Goal: Book appointment/travel/reservation

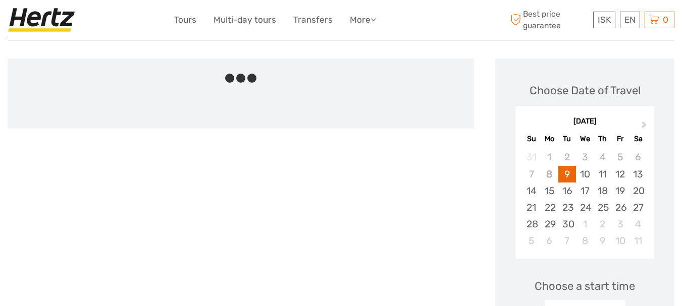
scroll to position [109, 0]
click at [644, 124] on span "Next Month" at bounding box center [644, 126] width 0 height 15
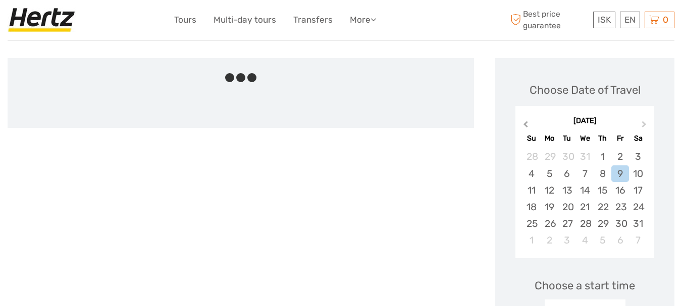
click at [521, 126] on button "Previous Month" at bounding box center [524, 127] width 16 height 16
click at [567, 157] on div "2" at bounding box center [567, 156] width 18 height 17
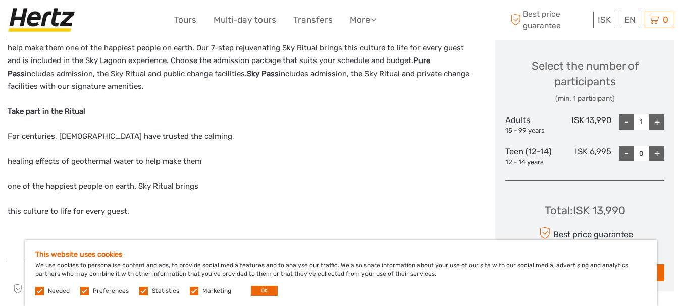
scroll to position [427, 0]
click at [261, 290] on button "OK" at bounding box center [264, 291] width 27 height 10
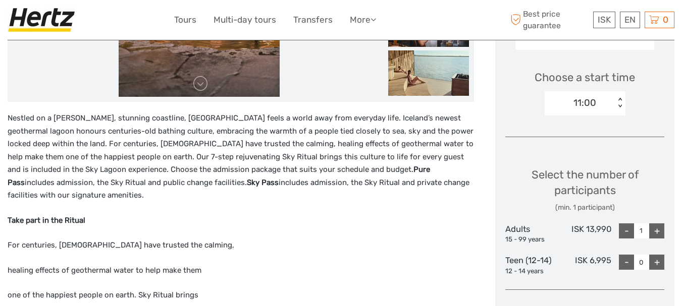
scroll to position [317, 0]
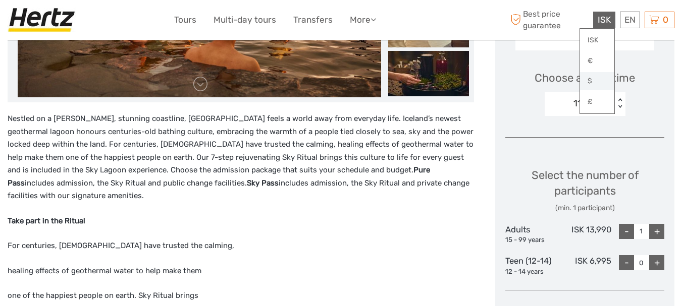
click at [589, 78] on link "$" at bounding box center [597, 81] width 34 height 18
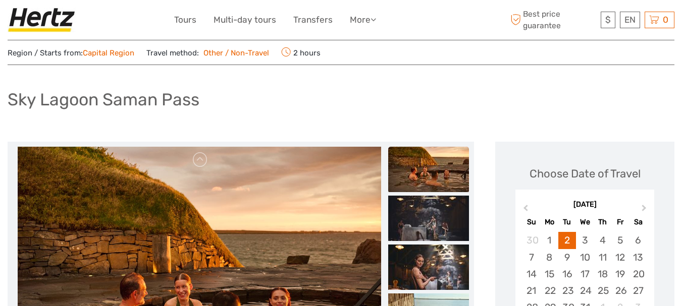
scroll to position [0, 0]
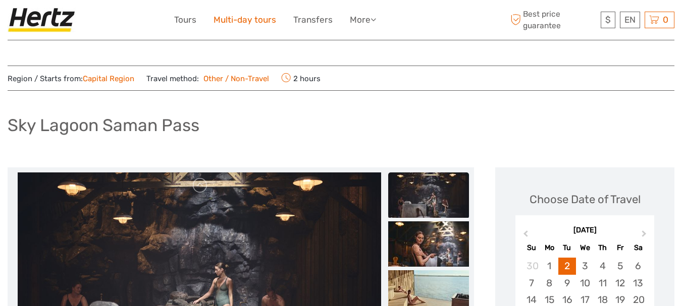
click at [246, 20] on link "Multi-day tours" at bounding box center [244, 20] width 63 height 15
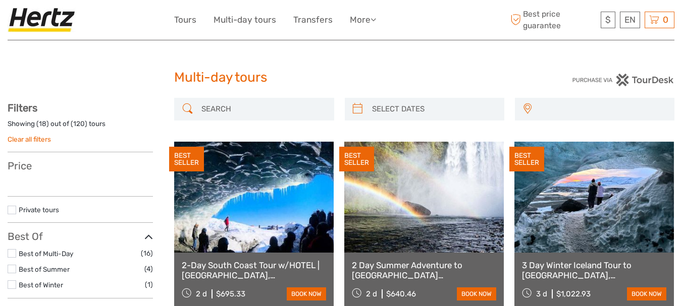
select select
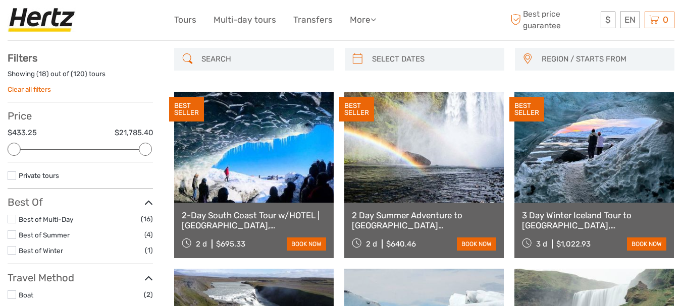
scroll to position [50, 0]
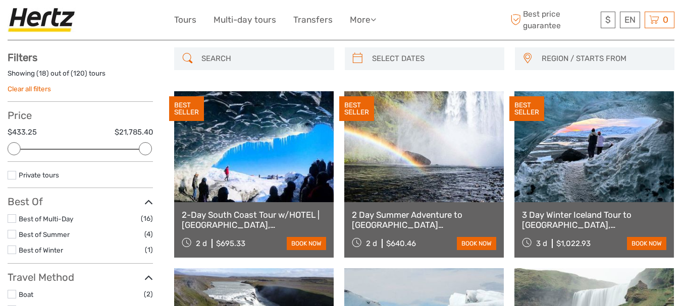
click at [242, 210] on link "2-Day South Coast Tour w/HOTEL | Blue Ice Cave, Jokulsarlon, Black Beach & Wate…" at bounding box center [254, 220] width 144 height 21
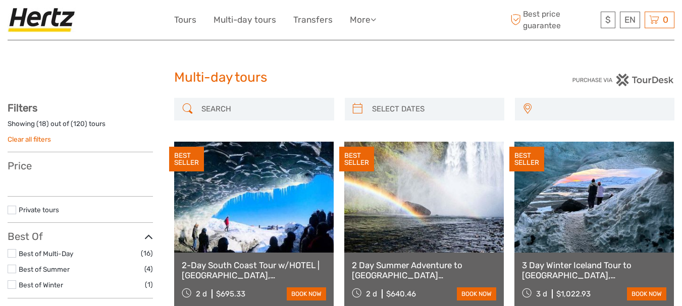
select select
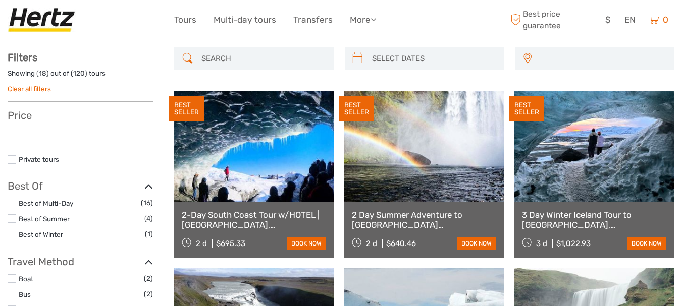
select select
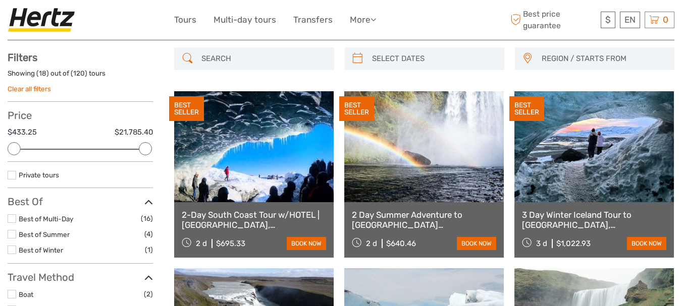
scroll to position [0, 0]
click at [563, 216] on link "3 Day Winter Iceland Tour to [GEOGRAPHIC_DATA], [GEOGRAPHIC_DATA], [GEOGRAPHIC_…" at bounding box center [594, 220] width 144 height 21
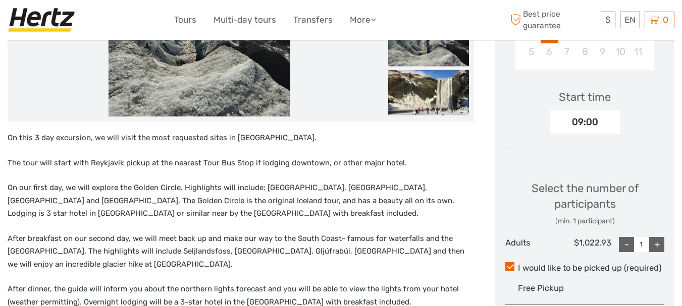
scroll to position [320, 0]
